Goal: Information Seeking & Learning: Learn about a topic

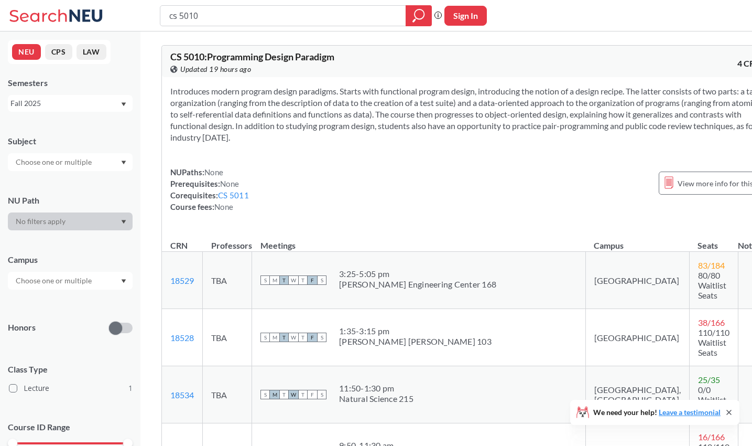
scroll to position [388, 0]
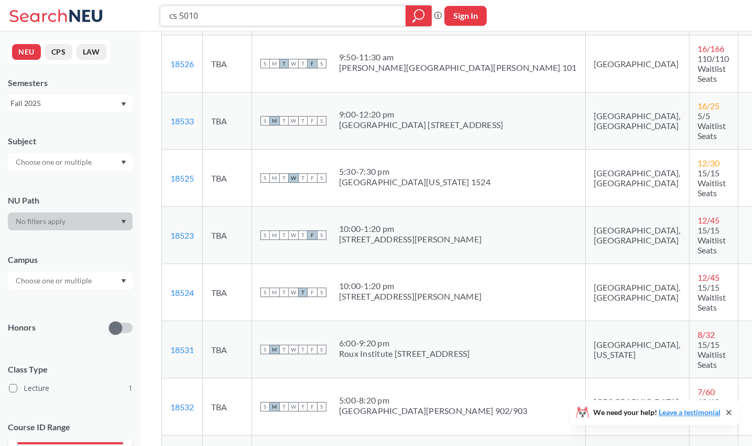
click at [202, 16] on input "cs 5010" at bounding box center [283, 16] width 230 height 18
type input "cs 5200"
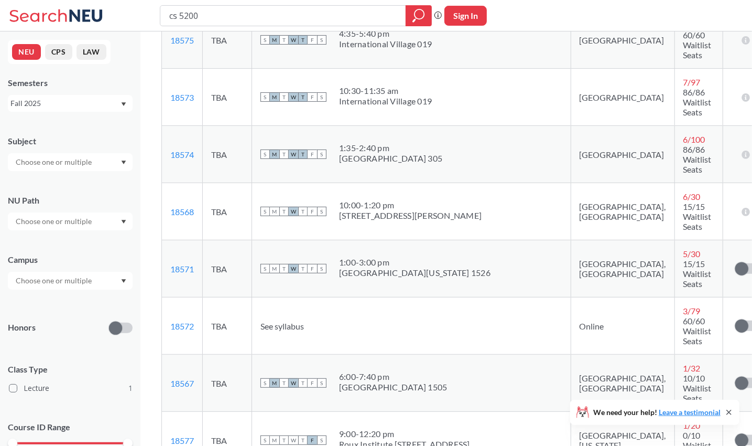
scroll to position [468, 0]
click at [291, 321] on span "See syllabus" at bounding box center [283, 326] width 44 height 10
click at [375, 298] on td "See syllabus" at bounding box center [411, 326] width 319 height 57
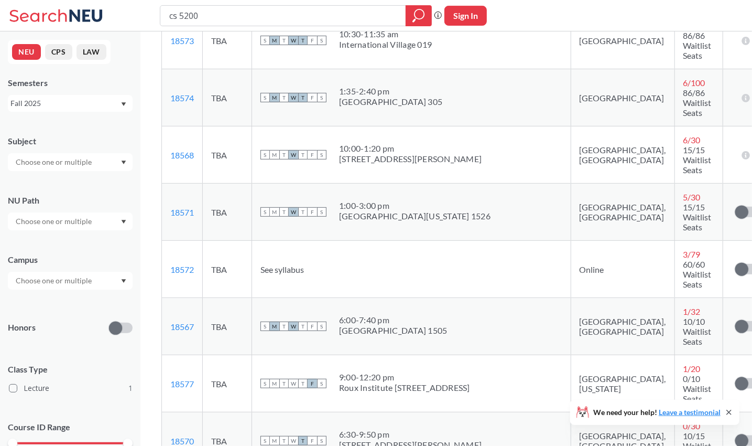
scroll to position [526, 0]
click at [265, 10] on input "cs 5200" at bounding box center [283, 16] width 230 height 18
type input "cs 5001"
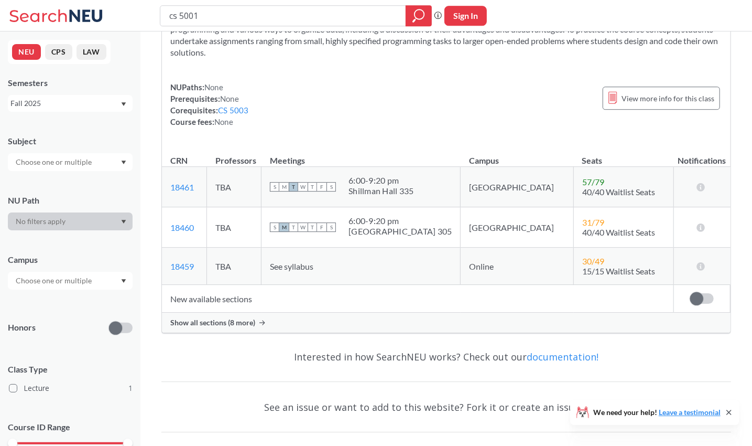
scroll to position [97, 0]
click at [246, 323] on span "Show all sections (8 more)" at bounding box center [212, 321] width 85 height 9
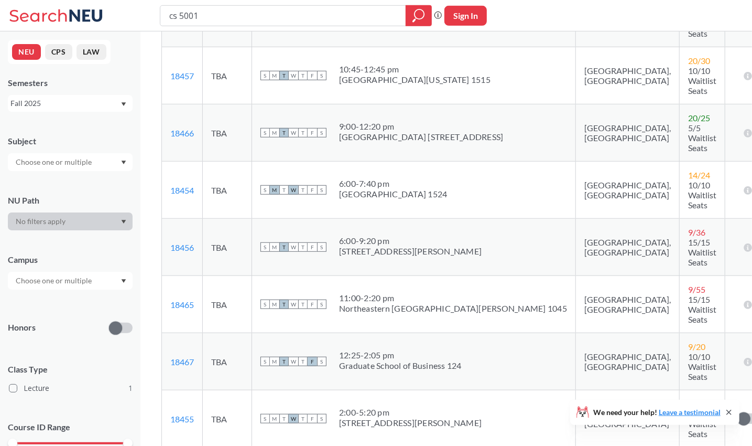
scroll to position [382, 0]
